Goal: Information Seeking & Learning: Learn about a topic

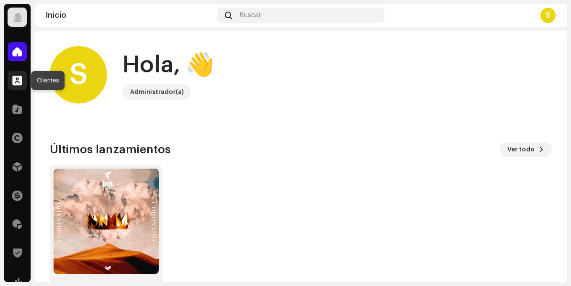
click at [14, 79] on span at bounding box center [17, 81] width 10 height 8
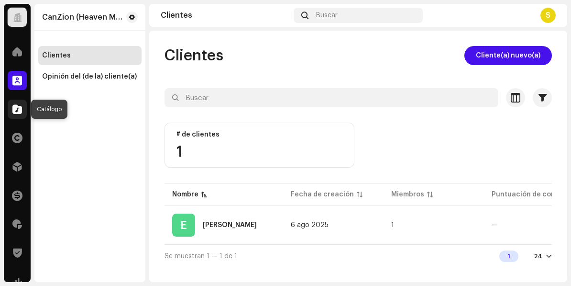
click at [17, 110] on span at bounding box center [17, 109] width 10 height 8
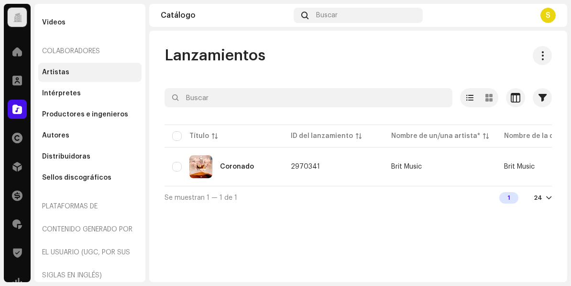
scroll to position [122, 0]
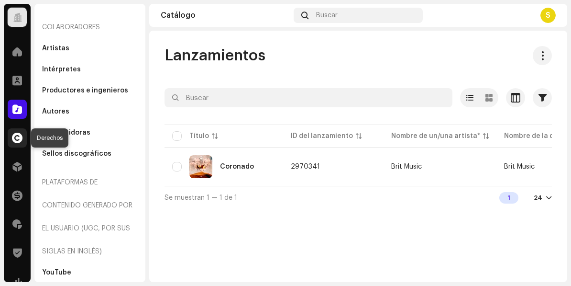
click at [17, 134] on span at bounding box center [17, 138] width 11 height 8
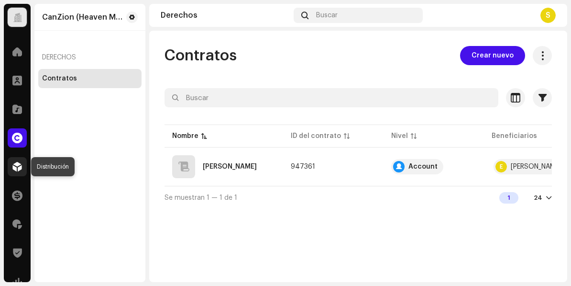
click at [16, 170] on span at bounding box center [17, 167] width 10 height 8
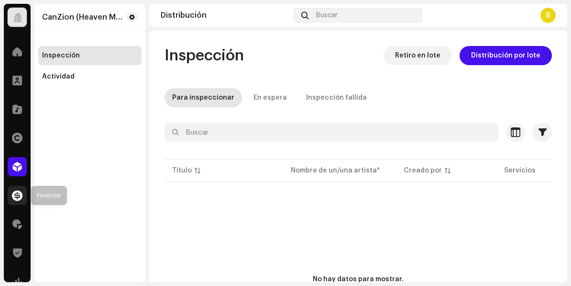
click at [16, 198] on span at bounding box center [17, 195] width 11 height 8
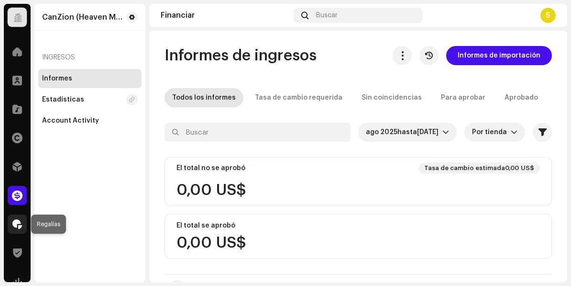
click at [20, 224] on span at bounding box center [17, 224] width 10 height 8
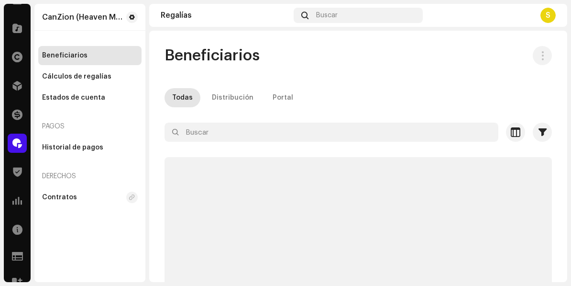
scroll to position [85, 0]
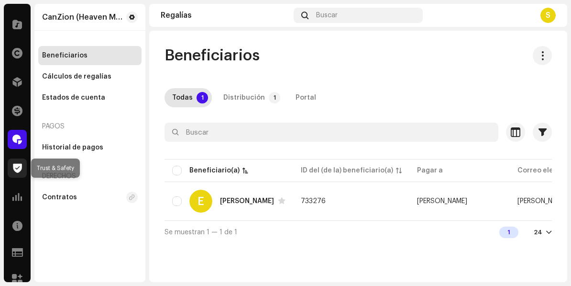
click at [20, 167] on span at bounding box center [17, 168] width 9 height 8
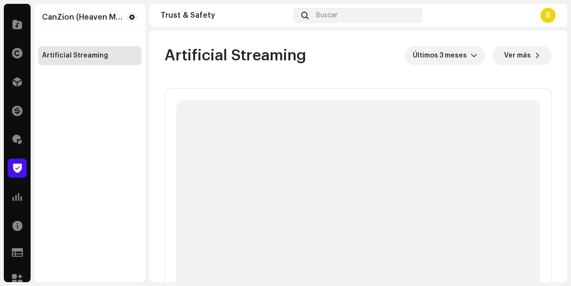
scroll to position [95, 0]
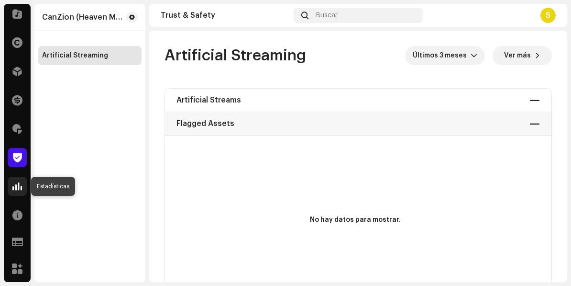
click at [10, 186] on div at bounding box center [17, 186] width 19 height 19
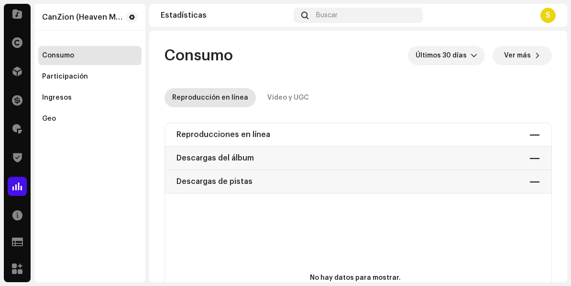
click at [256, 129] on div "Reproducciones en línea — Descargas del álbum — Descargas de pistas —" at bounding box center [358, 158] width 387 height 70
click at [242, 134] on div "Reproducciones en línea — Descargas del álbum — Descargas de pistas —" at bounding box center [358, 158] width 387 height 70
click at [18, 213] on span at bounding box center [17, 215] width 10 height 8
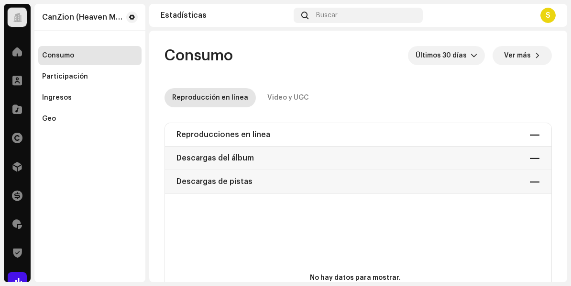
click at [21, 17] on div at bounding box center [17, 17] width 9 height 0
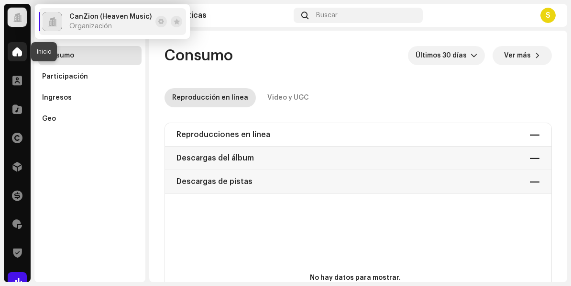
click at [20, 52] on span at bounding box center [17, 52] width 10 height 8
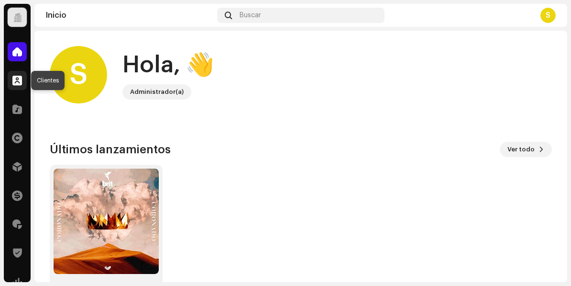
click at [15, 84] on span at bounding box center [17, 81] width 10 height 8
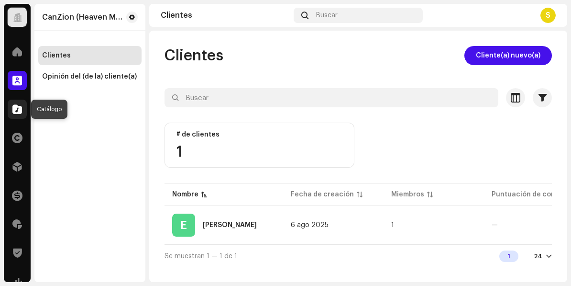
click at [18, 109] on span at bounding box center [17, 109] width 10 height 8
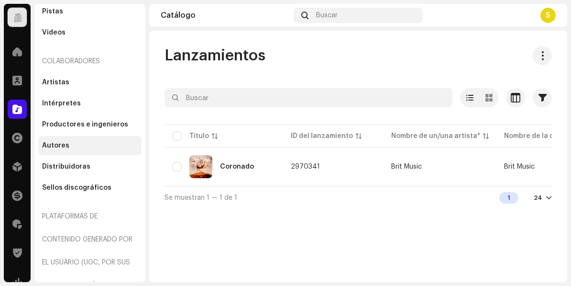
scroll to position [122, 0]
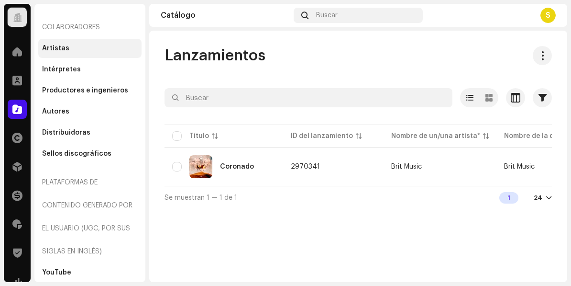
click at [60, 49] on div "Artistas" at bounding box center [55, 49] width 27 height 8
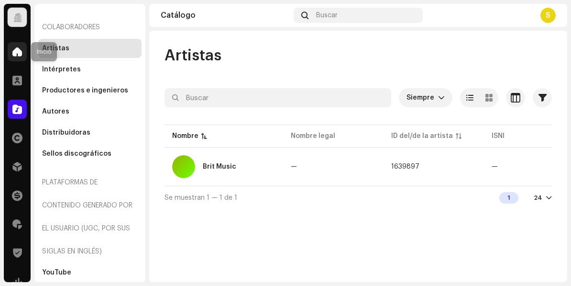
click at [16, 52] on span at bounding box center [17, 52] width 10 height 8
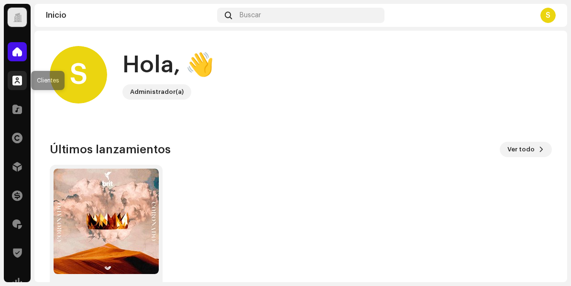
click at [12, 84] on span at bounding box center [17, 81] width 10 height 8
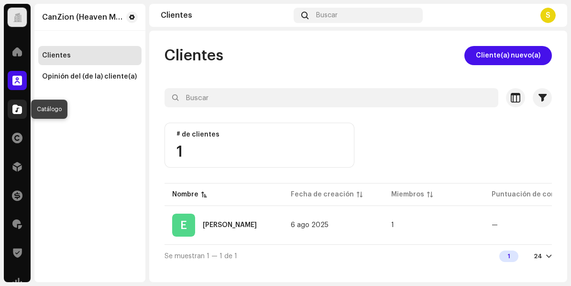
click at [16, 114] on div at bounding box center [17, 109] width 19 height 19
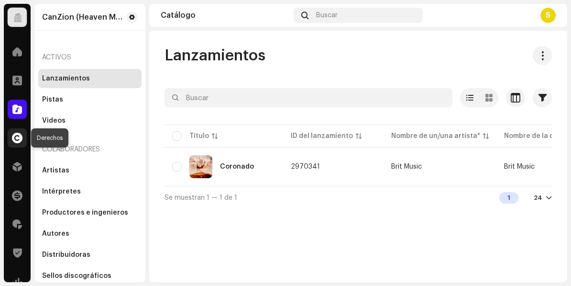
click at [15, 138] on span at bounding box center [17, 138] width 11 height 8
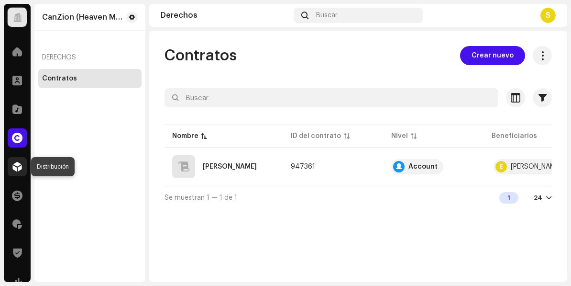
click at [18, 160] on div at bounding box center [17, 166] width 19 height 19
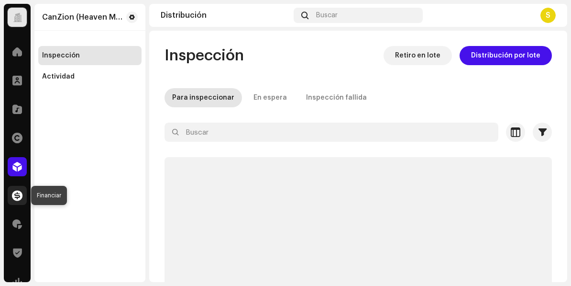
click at [15, 198] on span at bounding box center [17, 195] width 11 height 8
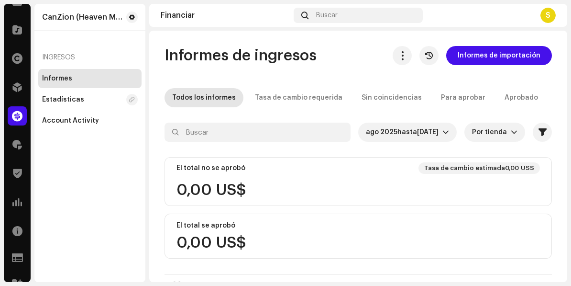
scroll to position [82, 0]
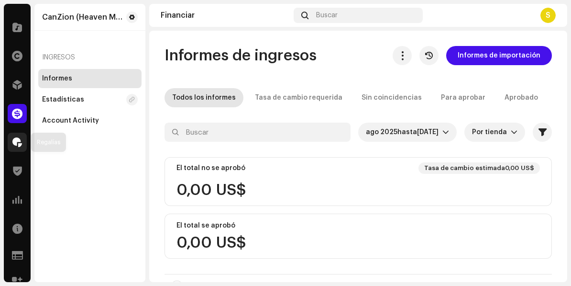
click at [17, 139] on span at bounding box center [17, 142] width 10 height 8
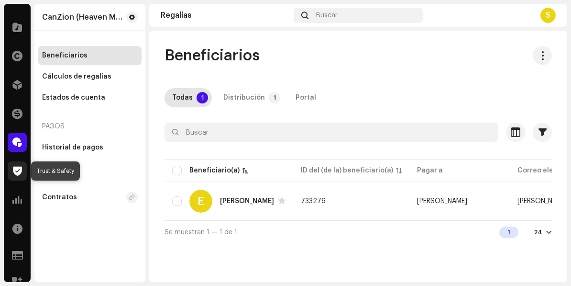
click at [17, 167] on span at bounding box center [17, 171] width 9 height 8
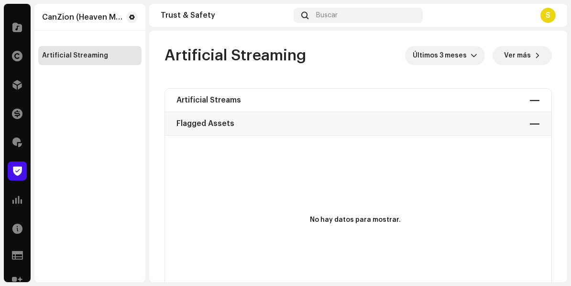
scroll to position [95, 0]
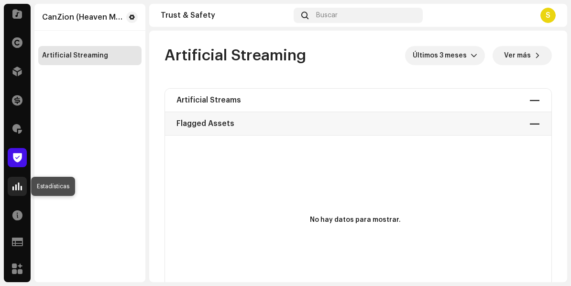
click at [15, 185] on span at bounding box center [17, 186] width 10 height 8
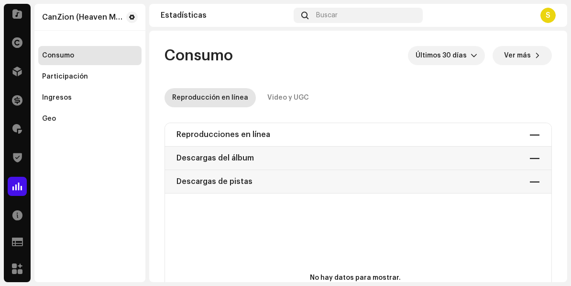
click at [16, 204] on div "Recursos" at bounding box center [17, 214] width 27 height 27
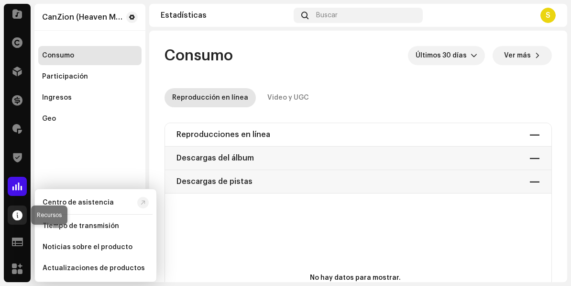
click at [16, 216] on span at bounding box center [17, 215] width 10 height 8
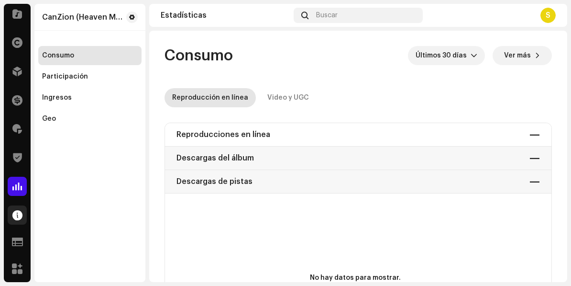
click at [16, 216] on span at bounding box center [17, 215] width 10 height 8
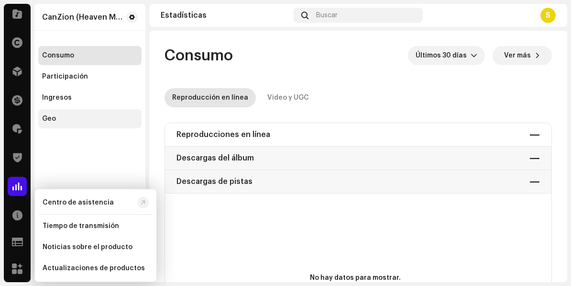
click at [91, 118] on div "Geo" at bounding box center [90, 119] width 96 height 8
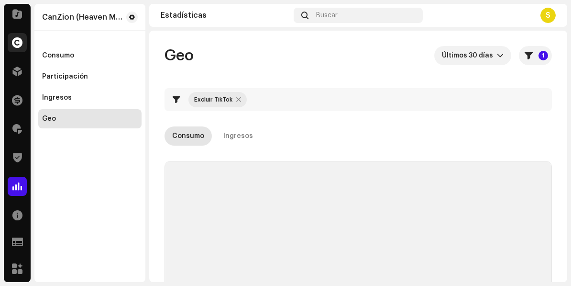
checkbox input "true"
click at [18, 43] on span at bounding box center [17, 43] width 11 height 8
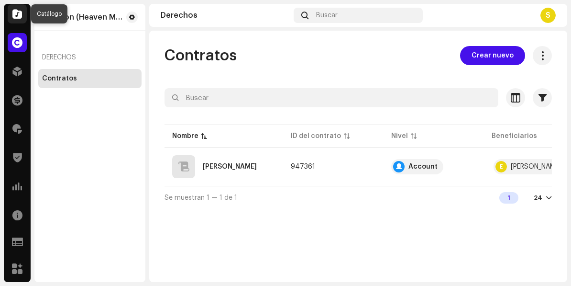
click at [13, 7] on div at bounding box center [17, 13] width 19 height 19
